Goal: Use online tool/utility: Utilize a website feature to perform a specific function

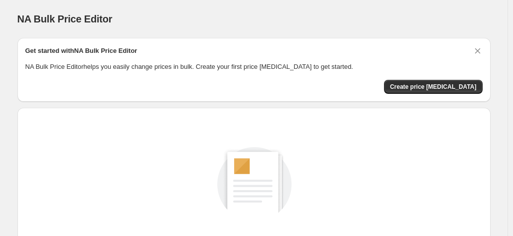
drag, startPoint x: 191, startPoint y: 148, endPoint x: 223, endPoint y: 145, distance: 32.1
click at [191, 148] on div "Create a price [MEDICAL_DATA] to get started New price [MEDICAL_DATA]" at bounding box center [253, 200] width 457 height 148
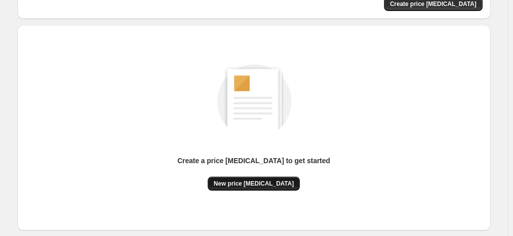
scroll to position [100, 0]
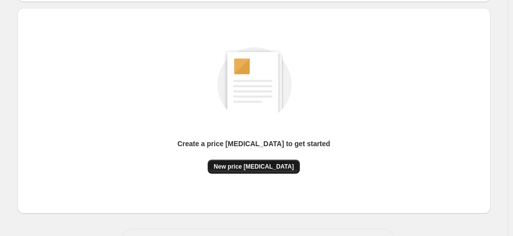
click at [259, 165] on span "New price [MEDICAL_DATA]" at bounding box center [254, 166] width 80 height 8
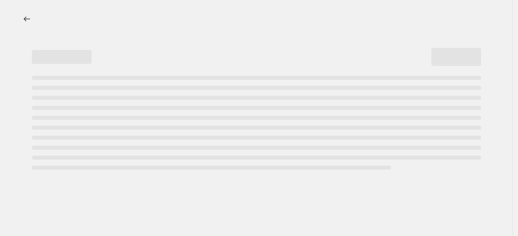
select select "percentage"
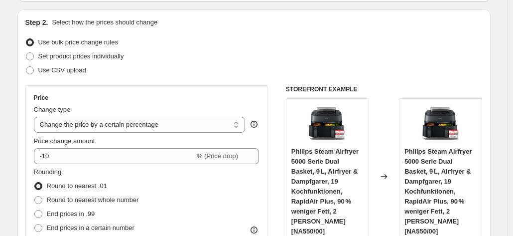
scroll to position [100, 0]
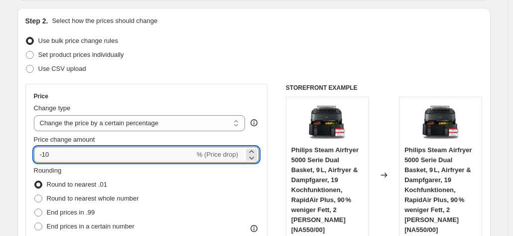
click at [112, 157] on input "-10" at bounding box center [114, 155] width 161 height 16
type input "-1"
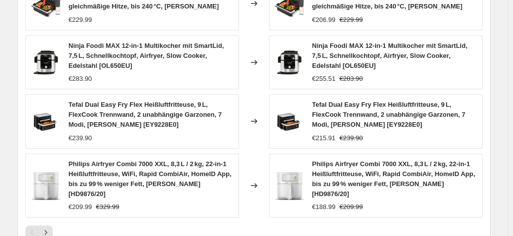
scroll to position [824, 0]
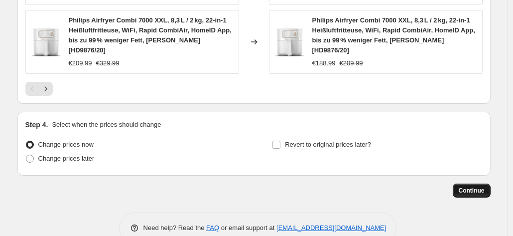
type input "-35"
click at [483, 186] on span "Continue" at bounding box center [472, 190] width 26 height 8
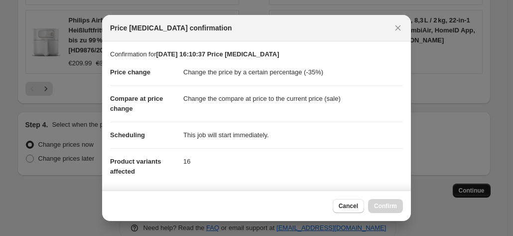
scroll to position [0, 0]
click at [406, 211] on div "Cancel Confirm" at bounding box center [256, 205] width 309 height 30
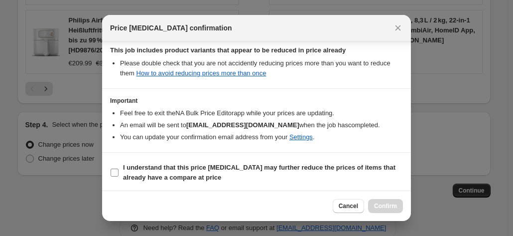
click at [348, 165] on b "I understand that this price [MEDICAL_DATA] may further reduce the prices of it…" at bounding box center [259, 171] width 273 height 17
click at [119, 168] on input "I understand that this price [MEDICAL_DATA] may further reduce the prices of it…" at bounding box center [115, 172] width 8 height 8
checkbox input "true"
click at [384, 202] on button "Confirm" at bounding box center [385, 206] width 35 height 14
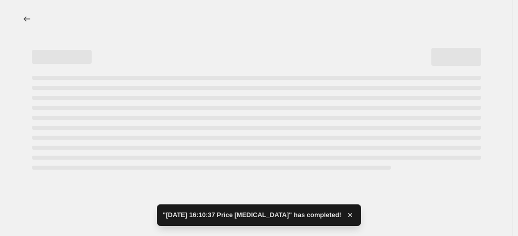
select select "percentage"
